Goal: Information Seeking & Learning: Learn about a topic

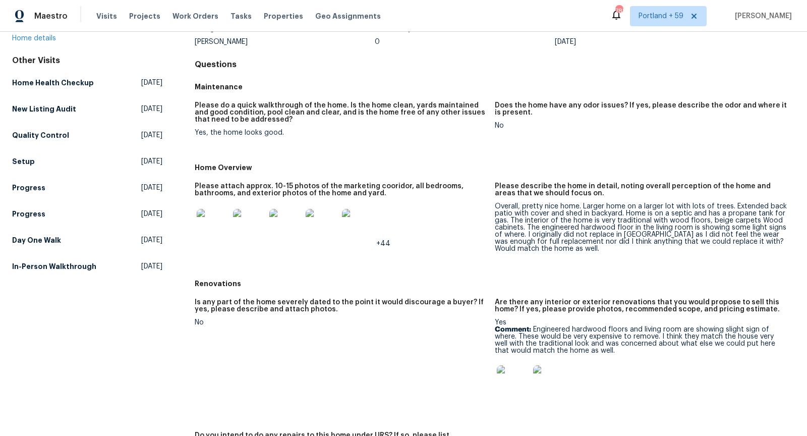
scroll to position [170, 0]
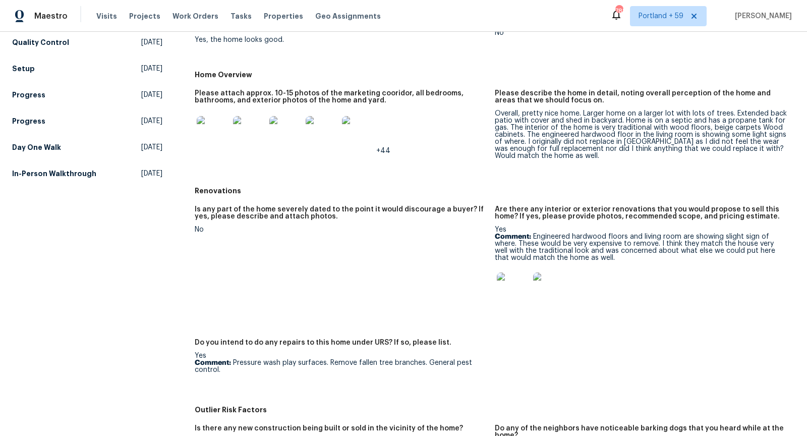
click at [513, 292] on img at bounding box center [513, 288] width 32 height 32
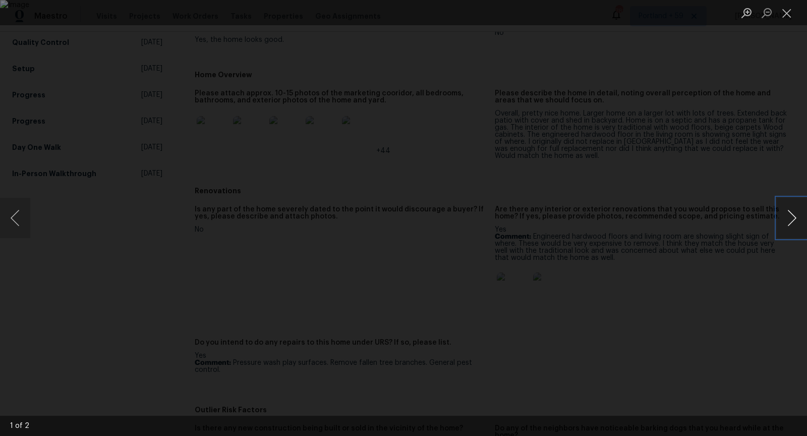
click at [799, 209] on button "Next image" at bounding box center [792, 218] width 30 height 40
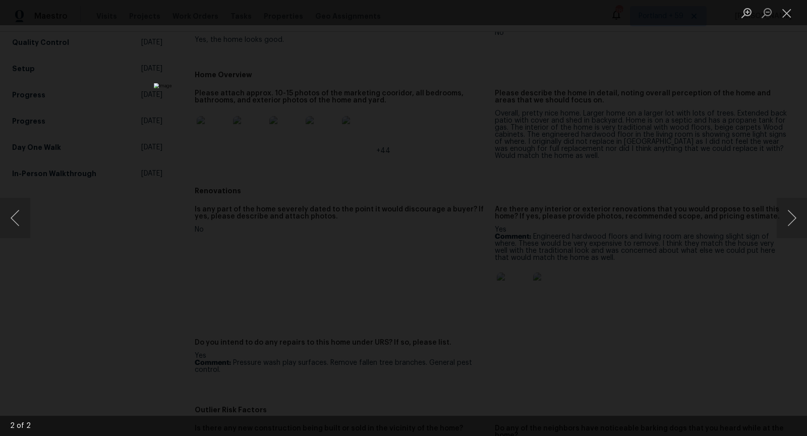
click at [768, 174] on div "Lightbox" at bounding box center [403, 218] width 807 height 436
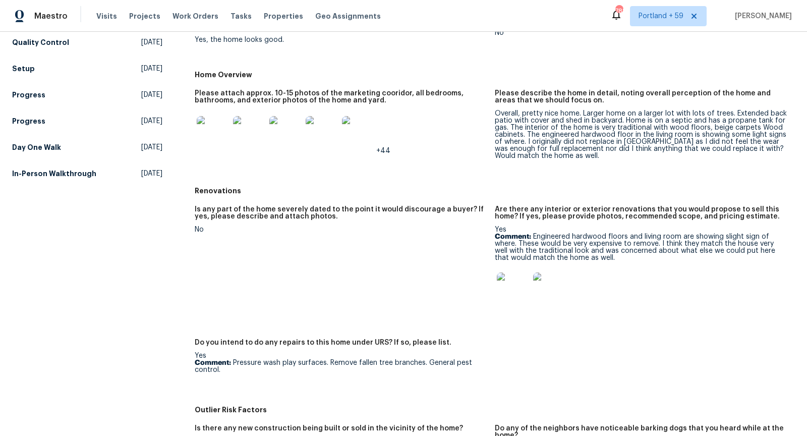
click at [210, 138] on img at bounding box center [213, 132] width 32 height 32
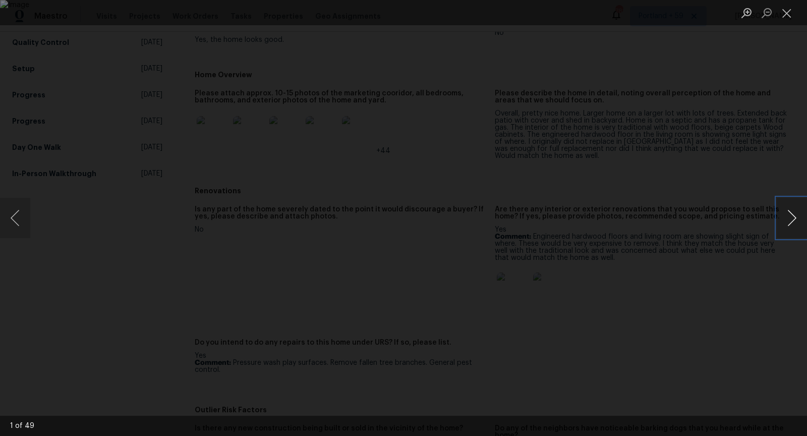
click at [799, 211] on button "Next image" at bounding box center [792, 218] width 30 height 40
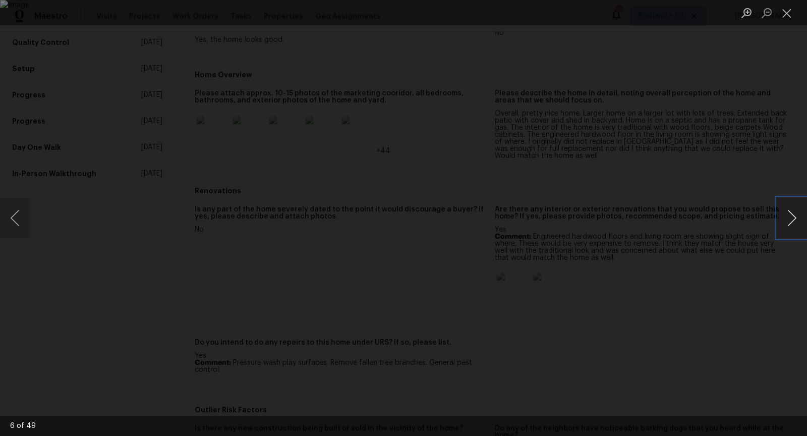
click at [799, 211] on button "Next image" at bounding box center [792, 218] width 30 height 40
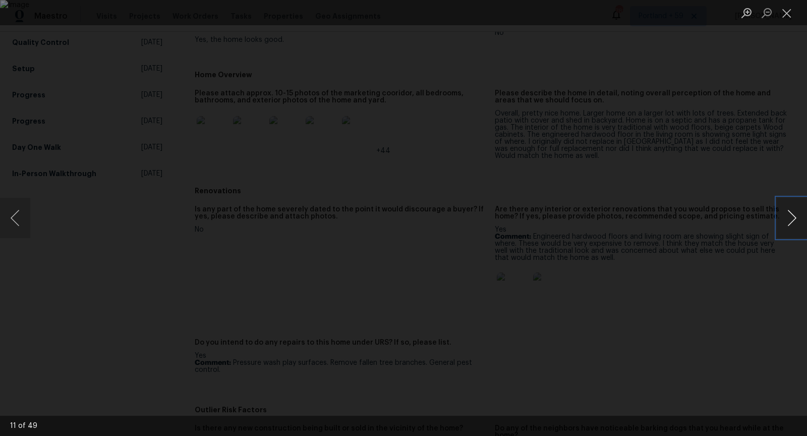
click at [799, 211] on button "Next image" at bounding box center [792, 218] width 30 height 40
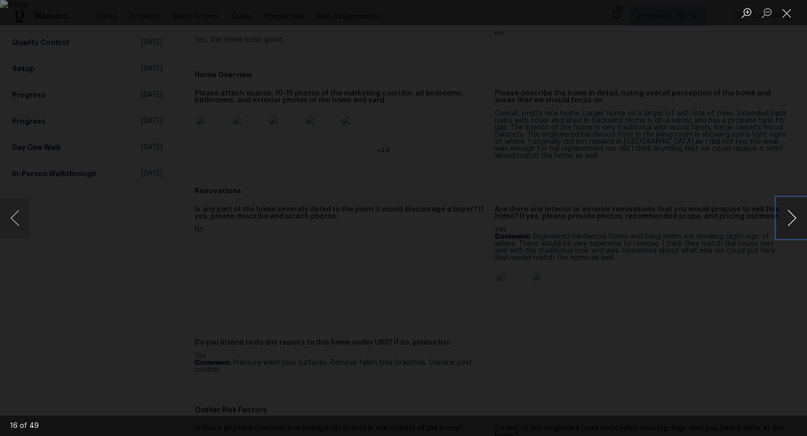
click at [799, 211] on button "Next image" at bounding box center [792, 218] width 30 height 40
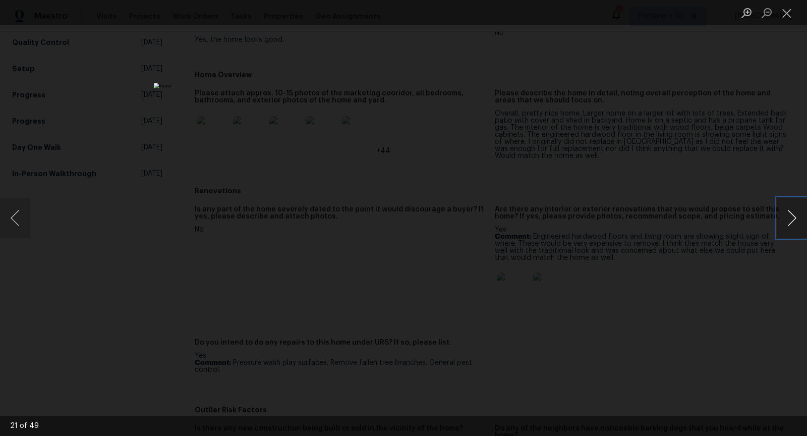
click at [799, 211] on button "Next image" at bounding box center [792, 218] width 30 height 40
